Goal: Participate in discussion: Engage in conversation with other users on a specific topic

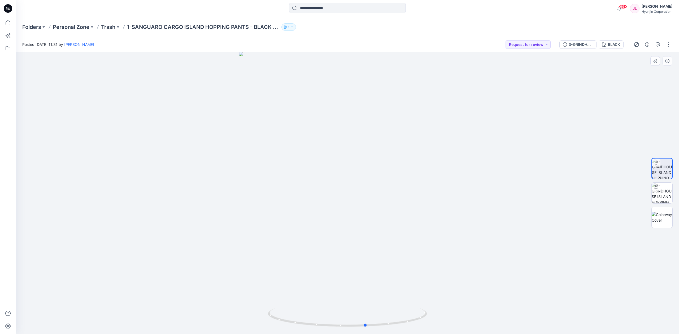
drag, startPoint x: 396, startPoint y: 254, endPoint x: 404, endPoint y: 255, distance: 7.4
click at [404, 255] on div at bounding box center [347, 193] width 663 height 282
click at [654, 46] on button "button" at bounding box center [658, 44] width 8 height 8
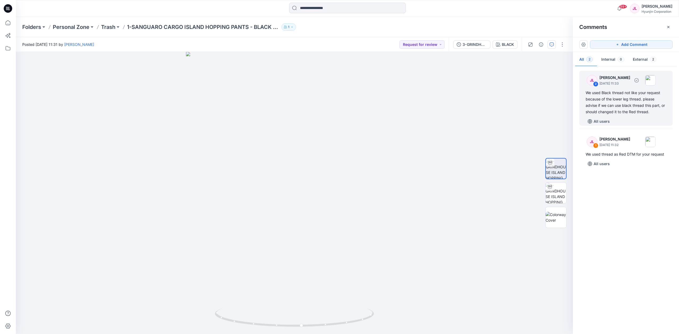
click at [623, 99] on div "We used Black thread not like your request because of the lower leg thread. ple…" at bounding box center [626, 102] width 81 height 25
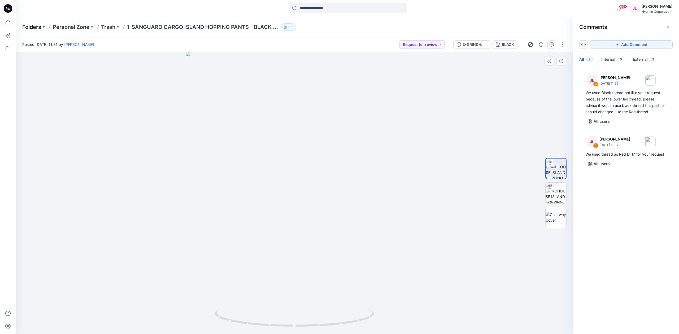
click at [36, 27] on p "Folders" at bounding box center [31, 26] width 19 height 7
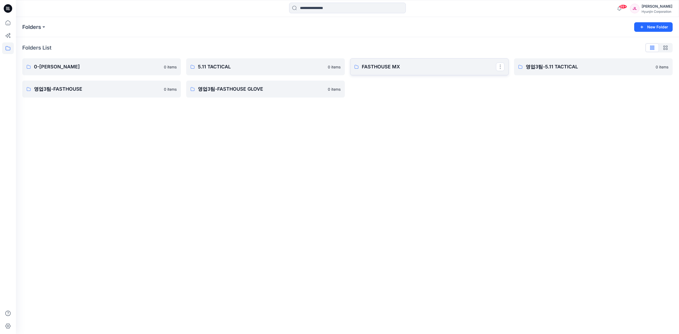
click at [396, 67] on p "FASTHOUSE MX" at bounding box center [429, 66] width 134 height 7
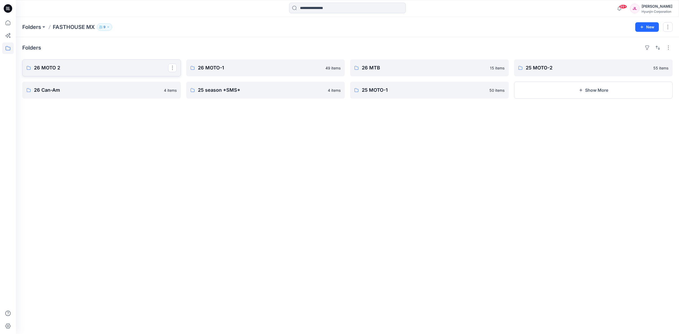
click at [122, 68] on p "26 MOTO 2" at bounding box center [101, 67] width 134 height 7
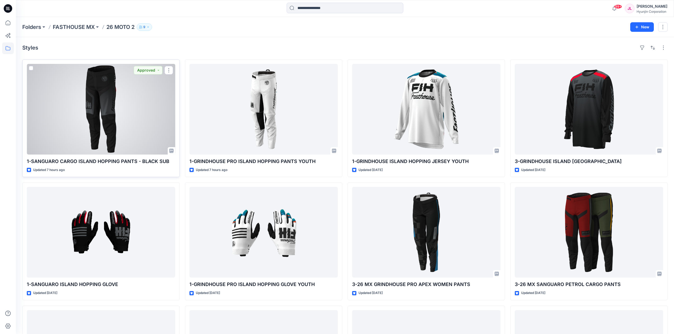
click at [114, 117] on div at bounding box center [101, 109] width 148 height 91
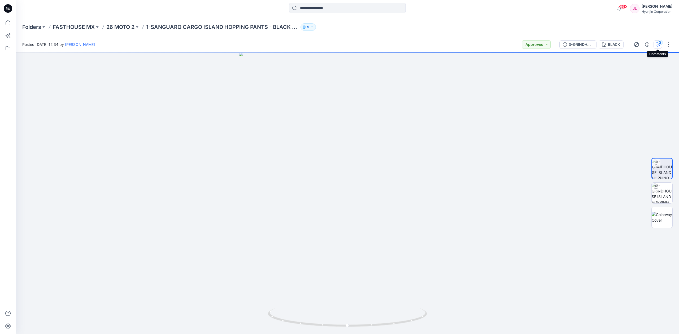
click at [660, 46] on icon "button" at bounding box center [658, 44] width 4 height 4
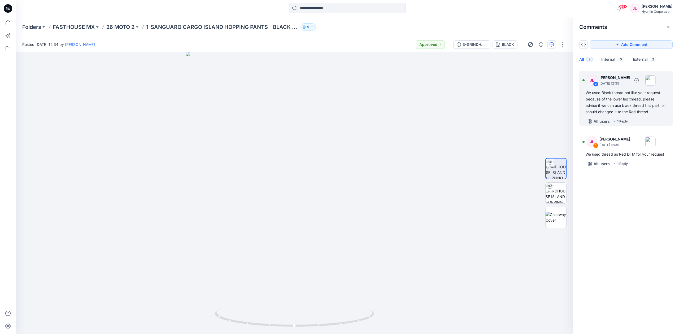
click at [619, 105] on div "We used Black thread not like your request because of the lower leg thread. ple…" at bounding box center [626, 102] width 81 height 25
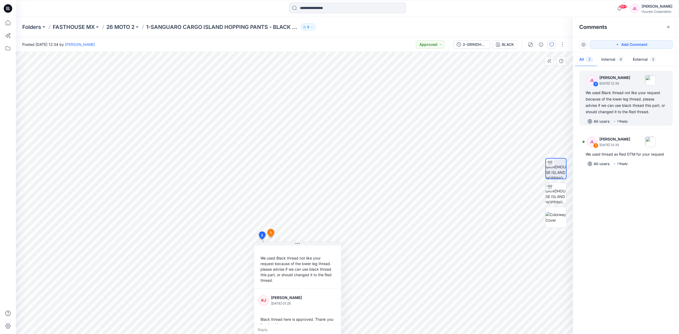
scroll to position [26, 0]
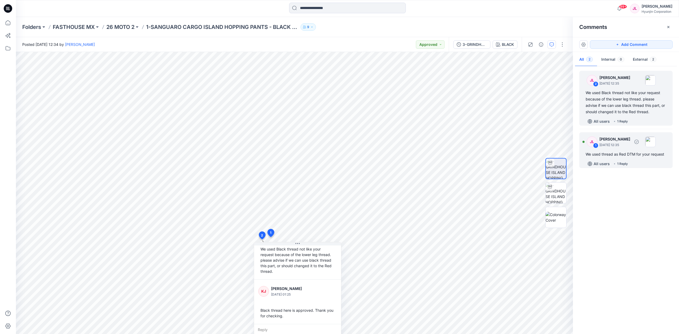
click at [620, 142] on p "[PERSON_NAME]" at bounding box center [615, 139] width 31 height 6
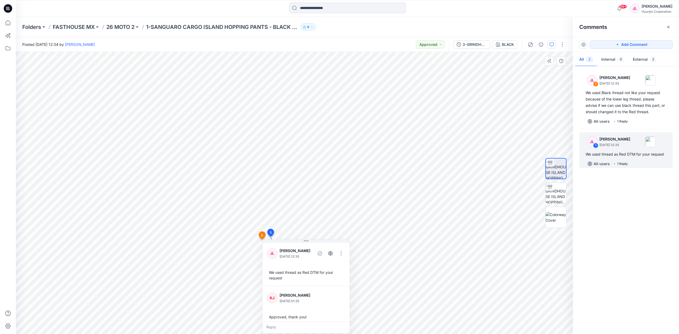
scroll to position [4, 0]
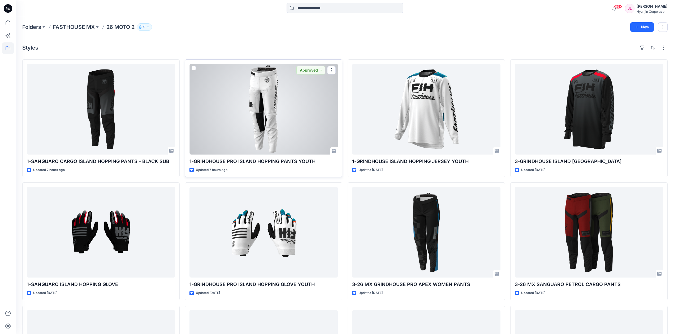
click at [236, 123] on div at bounding box center [263, 109] width 148 height 91
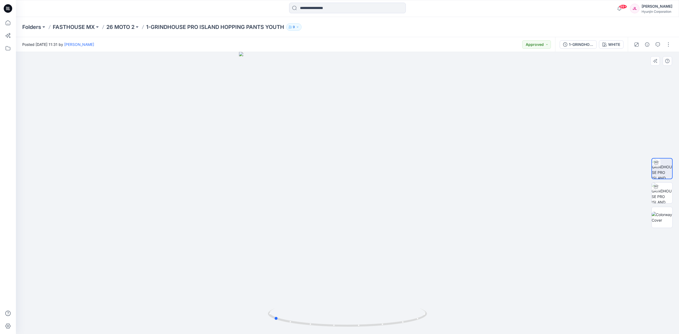
drag, startPoint x: 365, startPoint y: 195, endPoint x: 291, endPoint y: 195, distance: 73.8
click at [291, 195] on div at bounding box center [347, 193] width 663 height 282
drag, startPoint x: 422, startPoint y: 191, endPoint x: 254, endPoint y: 55, distance: 216.1
click at [423, 189] on div at bounding box center [347, 193] width 663 height 282
click at [75, 25] on p "FASTHOUSE MX" at bounding box center [74, 26] width 42 height 7
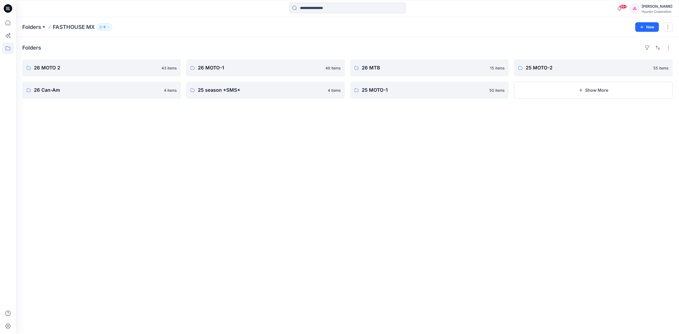
click at [44, 28] on button at bounding box center [43, 26] width 5 height 7
click at [57, 107] on p "영업3팀-FASTHOUSE" at bounding box center [45, 107] width 37 height 6
click at [256, 73] on link "FAST 26시즌" at bounding box center [265, 67] width 159 height 17
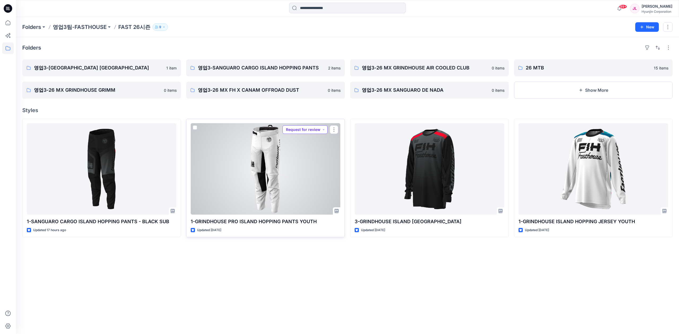
click at [304, 131] on button "Request for review" at bounding box center [305, 130] width 45 height 8
click at [305, 165] on p "Approved" at bounding box center [299, 166] width 17 height 7
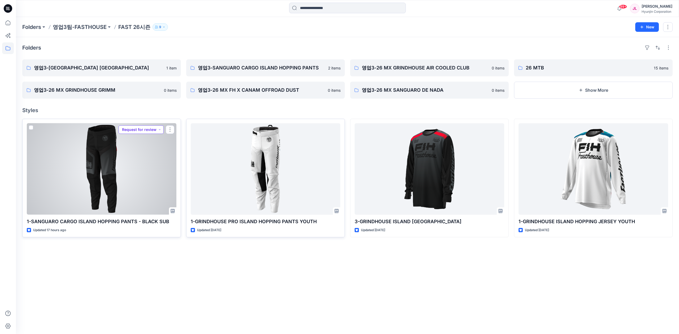
click at [151, 129] on button "Request for review" at bounding box center [141, 130] width 45 height 8
click at [145, 166] on span "Approved" at bounding box center [133, 166] width 27 height 7
click at [129, 175] on div at bounding box center [102, 169] width 150 height 92
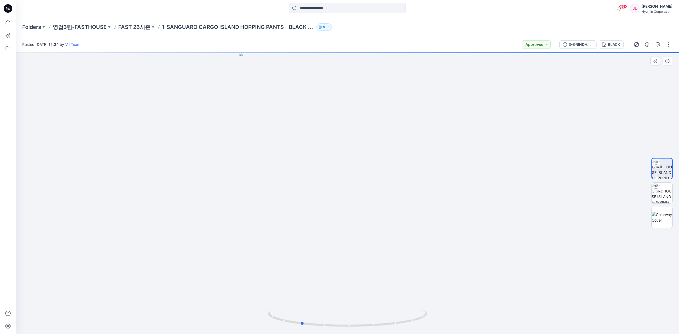
drag, startPoint x: 413, startPoint y: 205, endPoint x: 366, endPoint y: 207, distance: 46.7
click at [366, 207] on div at bounding box center [347, 193] width 663 height 282
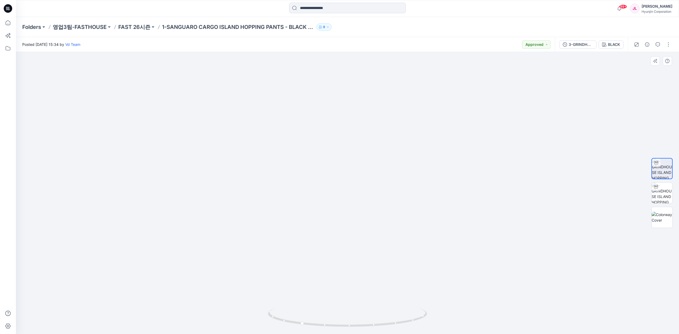
drag, startPoint x: 326, startPoint y: 168, endPoint x: 316, endPoint y: 239, distance: 71.9
click at [316, 239] on img at bounding box center [348, 170] width 398 height 329
click at [656, 47] on button "button" at bounding box center [658, 44] width 8 height 8
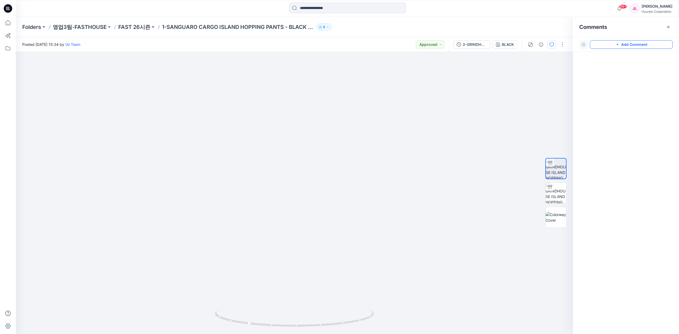
click at [616, 46] on icon "button" at bounding box center [618, 44] width 4 height 4
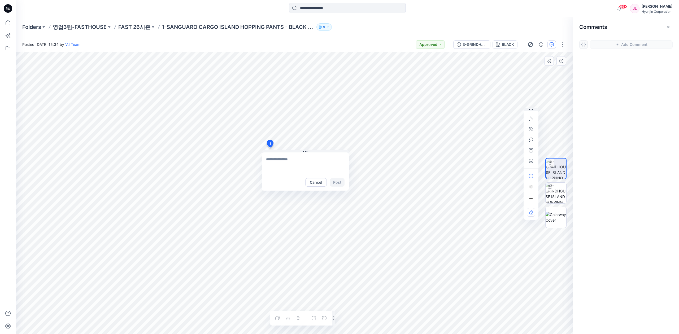
click at [270, 148] on div "1 Cancel Post Layer 1" at bounding box center [294, 193] width 557 height 282
type textarea "**********"
click at [334, 180] on button "Post" at bounding box center [337, 182] width 15 height 8
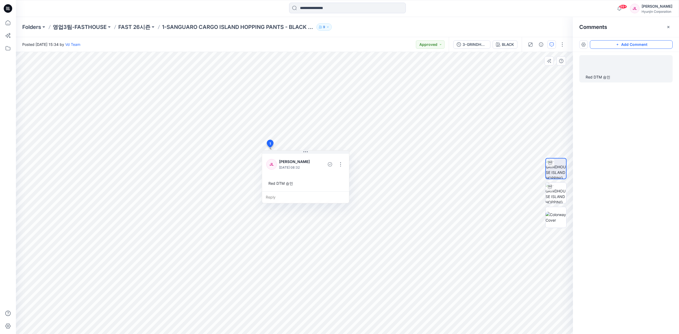
click at [624, 46] on button "Add Comment" at bounding box center [631, 44] width 83 height 8
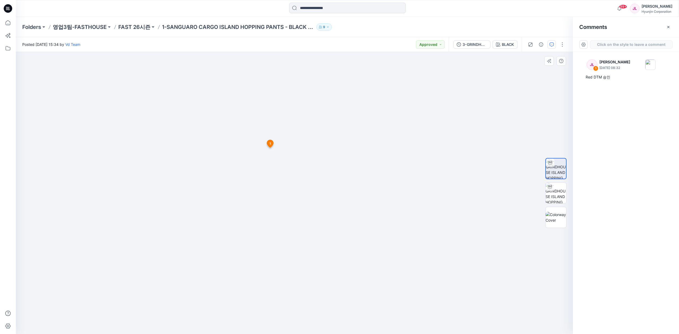
click at [258, 164] on div "2 1 [PERSON_NAME] [DATE] 08:32 Red DTM 승인 Reply" at bounding box center [294, 193] width 557 height 282
type textarea "**********"
click at [324, 198] on button "Post" at bounding box center [325, 199] width 15 height 8
drag, startPoint x: 342, startPoint y: 231, endPoint x: 311, endPoint y: 235, distance: 30.9
click at [311, 235] on img at bounding box center [294, 193] width 217 height 282
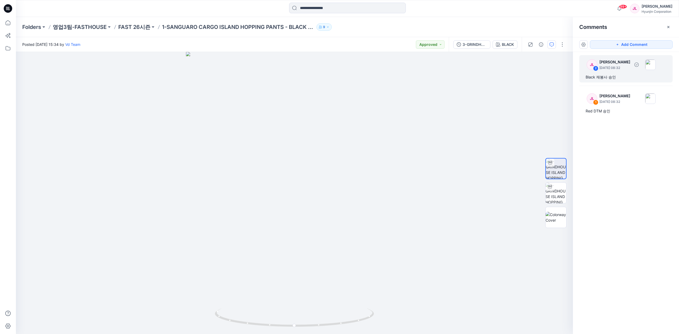
click at [618, 73] on div "JL 2 [PERSON_NAME] [DATE] 08:32 Black 재봉사 승인" at bounding box center [626, 68] width 93 height 27
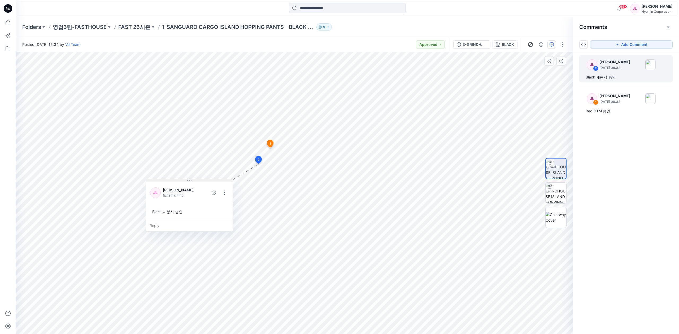
drag, startPoint x: 295, startPoint y: 169, endPoint x: 189, endPoint y: 180, distance: 105.7
click at [189, 180] on icon at bounding box center [189, 180] width 4 height 4
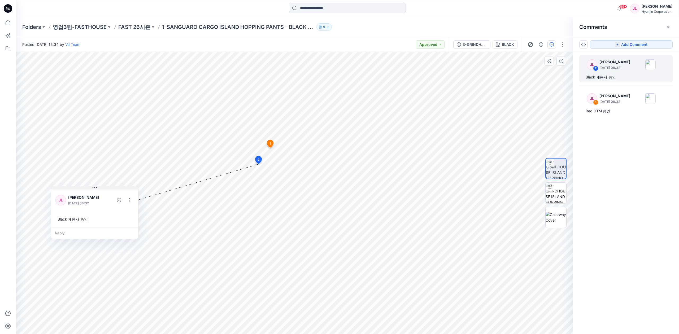
drag, startPoint x: 193, startPoint y: 180, endPoint x: 99, endPoint y: 188, distance: 94.5
click at [99, 188] on button at bounding box center [94, 188] width 87 height 3
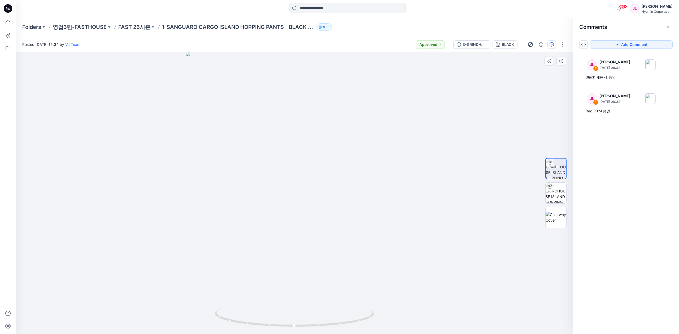
click at [396, 245] on img at bounding box center [294, 193] width 217 height 282
click at [359, 282] on img at bounding box center [294, 193] width 217 height 282
drag, startPoint x: 356, startPoint y: 321, endPoint x: 283, endPoint y: 313, distance: 72.5
click at [283, 313] on icon at bounding box center [295, 319] width 161 height 20
